Goal: Find specific page/section: Locate a particular part of the current website

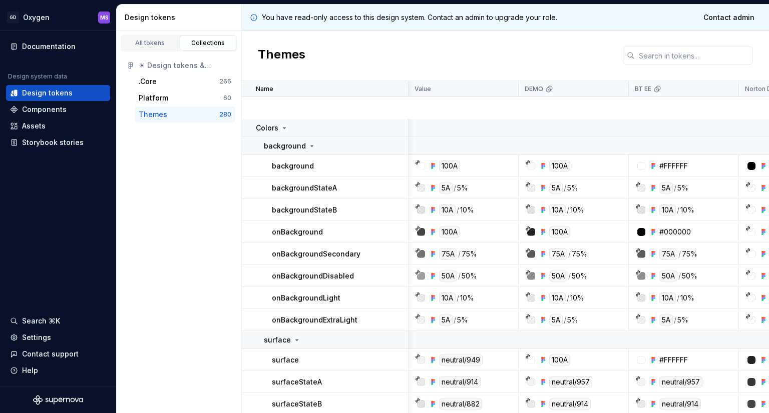
scroll to position [0, 2258]
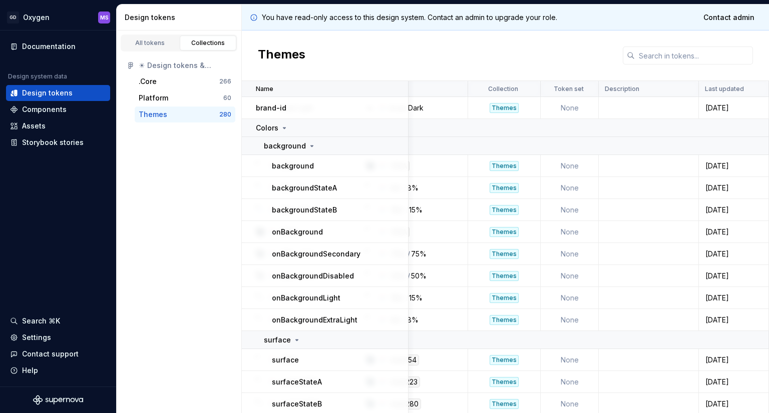
drag, startPoint x: 483, startPoint y: 90, endPoint x: 369, endPoint y: 90, distance: 113.6
drag, startPoint x: 438, startPoint y: 111, endPoint x: 482, endPoint y: 119, distance: 44.4
click at [585, 64] on div "Themes" at bounding box center [505, 56] width 527 height 51
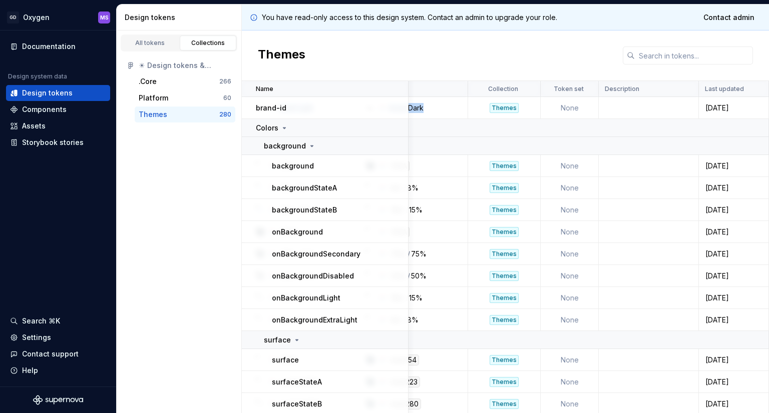
drag, startPoint x: 417, startPoint y: 108, endPoint x: 362, endPoint y: 101, distance: 55.5
